Goal: Task Accomplishment & Management: Use online tool/utility

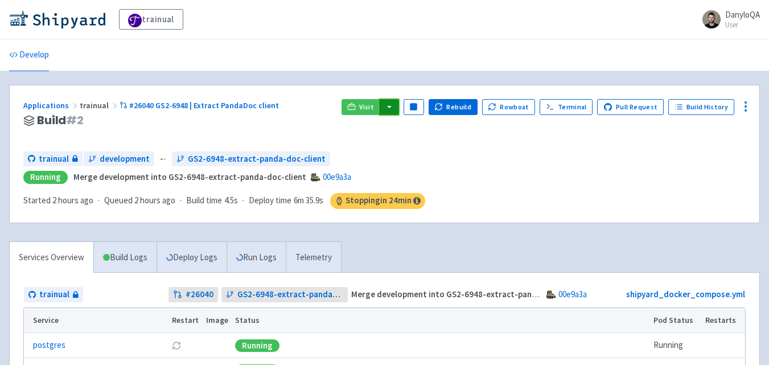
click at [397, 109] on button "button" at bounding box center [389, 107] width 19 height 16
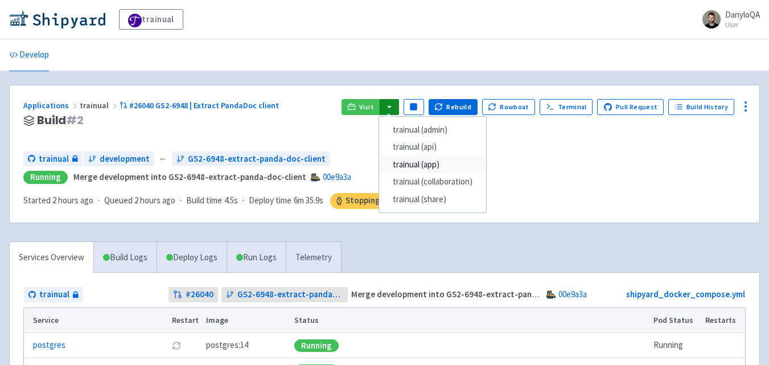
click at [429, 169] on link "trainual (app)" at bounding box center [432, 165] width 107 height 18
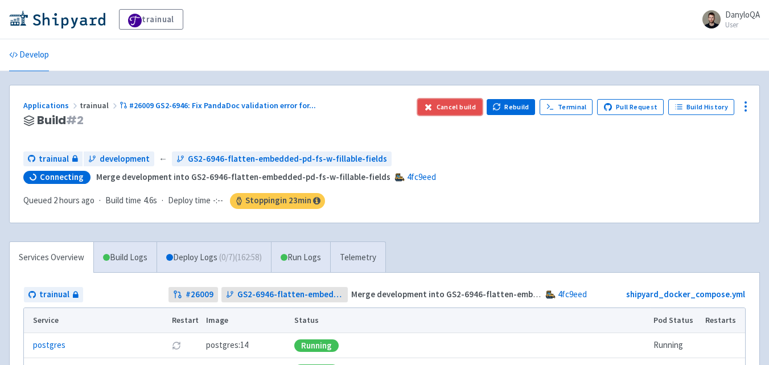
click at [451, 106] on button "Cancel build" at bounding box center [450, 107] width 64 height 16
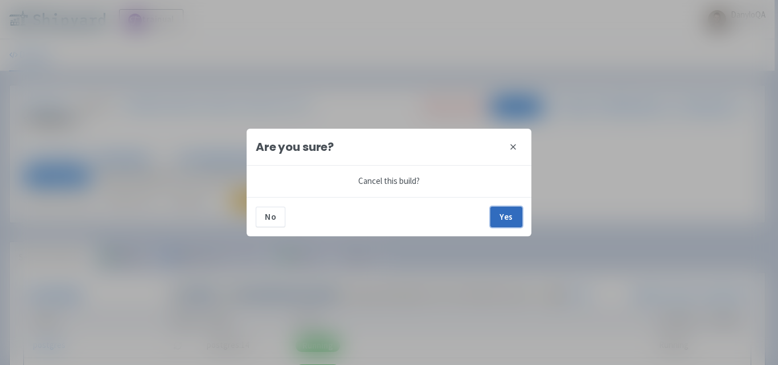
click at [511, 216] on button "Yes" at bounding box center [506, 217] width 32 height 21
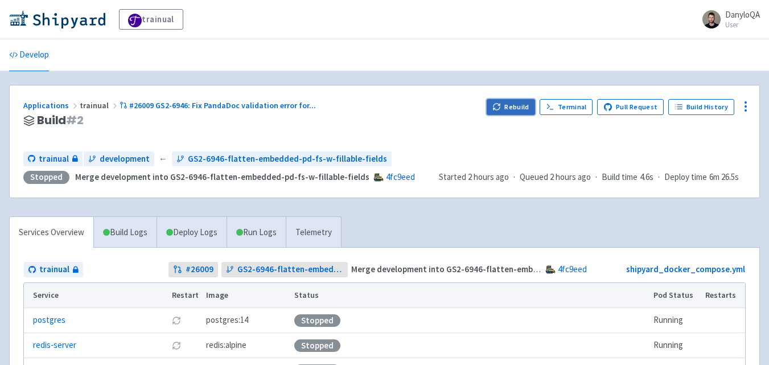
click at [523, 106] on button "Rebuild" at bounding box center [511, 107] width 49 height 16
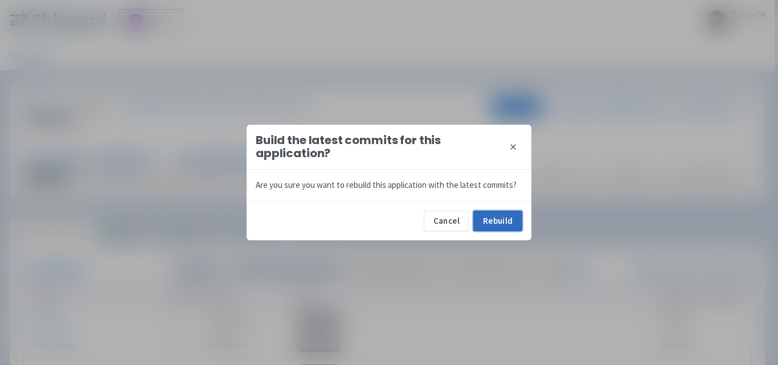
click at [507, 226] on button "Rebuild" at bounding box center [497, 221] width 49 height 21
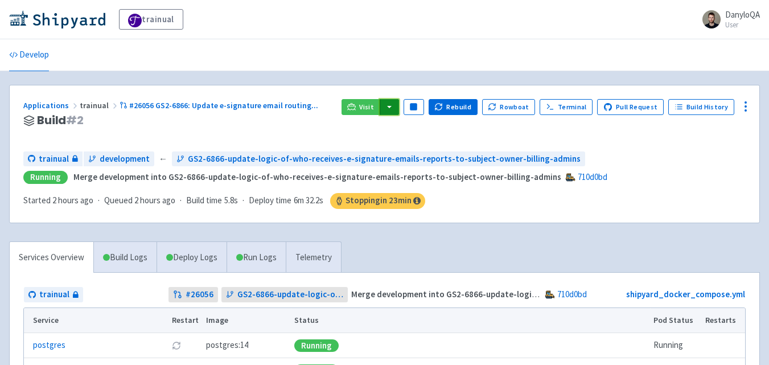
click at [396, 100] on button "button" at bounding box center [389, 107] width 19 height 16
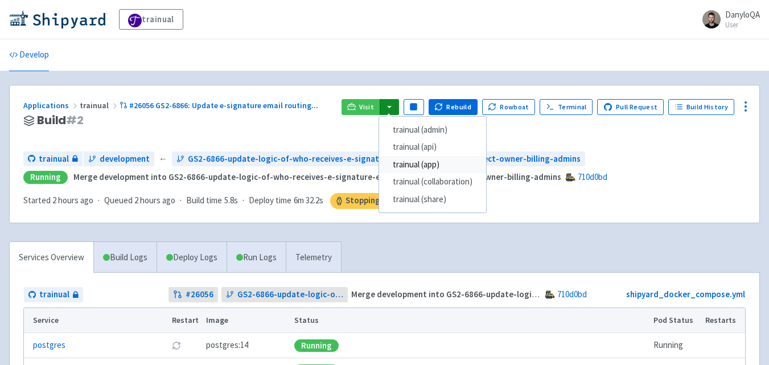
click at [426, 162] on link "trainual (app)" at bounding box center [432, 165] width 107 height 18
